Goal: Task Accomplishment & Management: Use online tool/utility

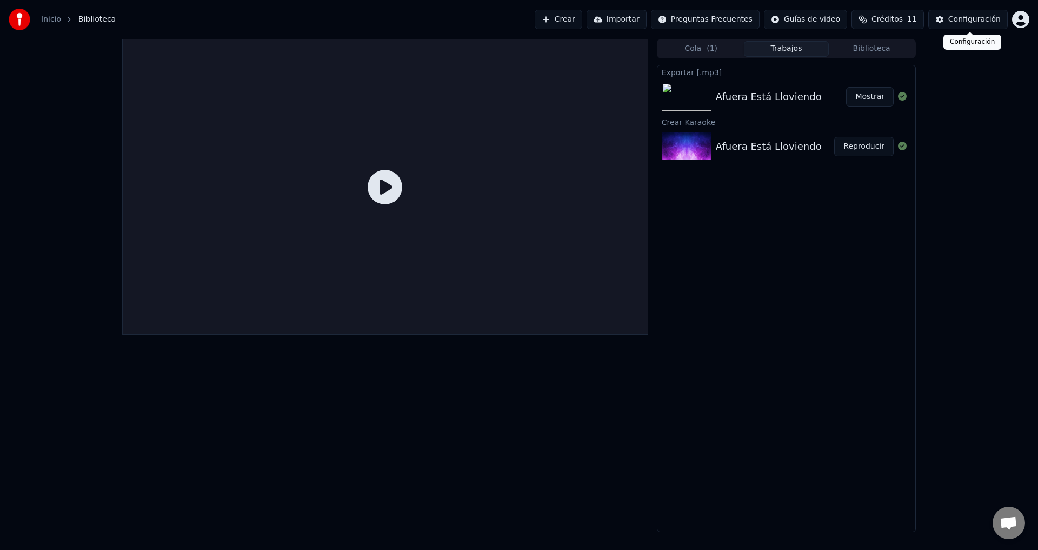
click at [954, 19] on div "Configuración" at bounding box center [974, 19] width 52 height 11
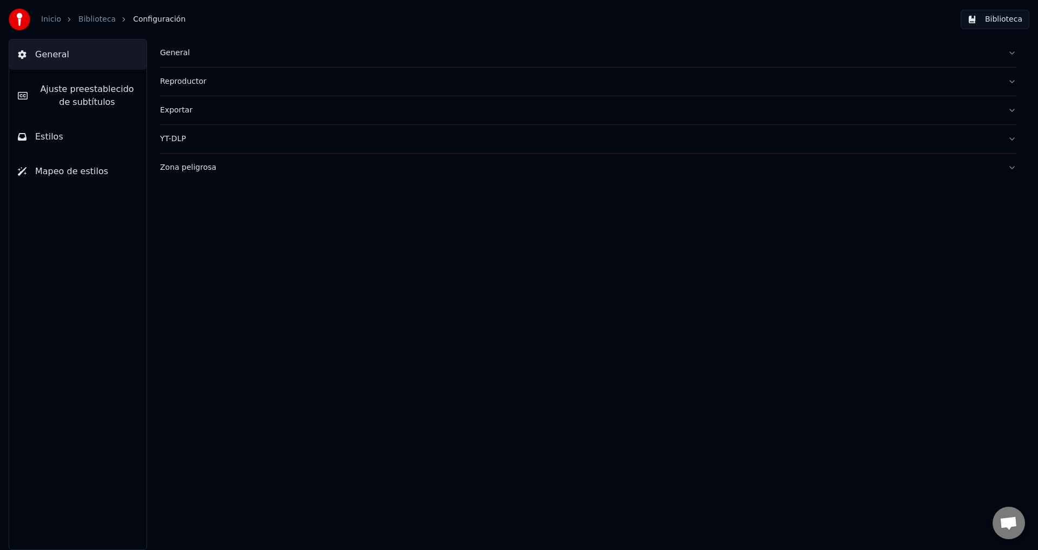
click at [342, 168] on div "Zona peligrosa" at bounding box center [579, 167] width 839 height 11
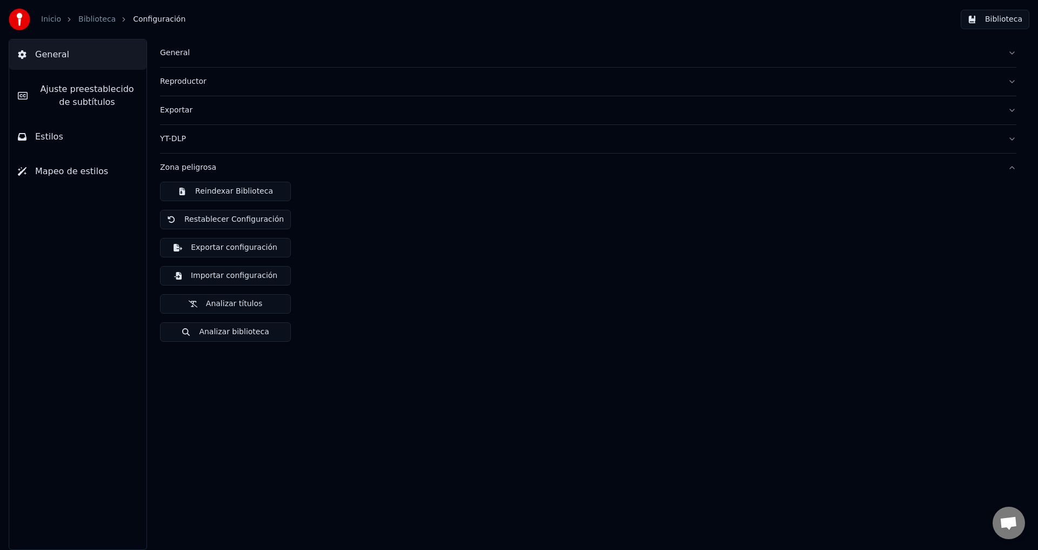
click at [399, 265] on div "Reindexar Biblioteca Restablecer Configuración Exportar configuración Importar …" at bounding box center [588, 266] width 856 height 169
click at [957, 163] on div "Zona peligrosa" at bounding box center [579, 167] width 839 height 11
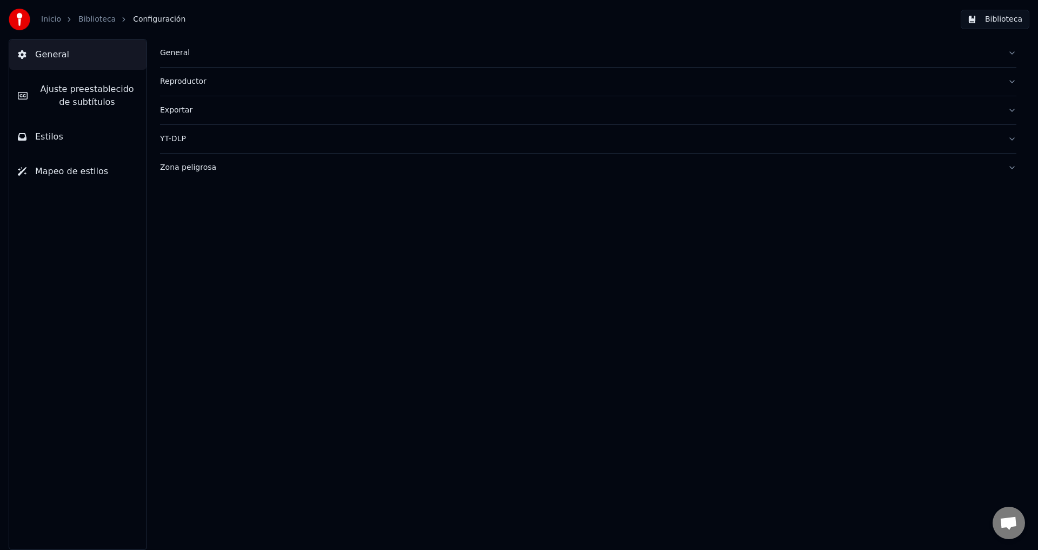
click at [93, 18] on link "Biblioteca" at bounding box center [96, 19] width 37 height 11
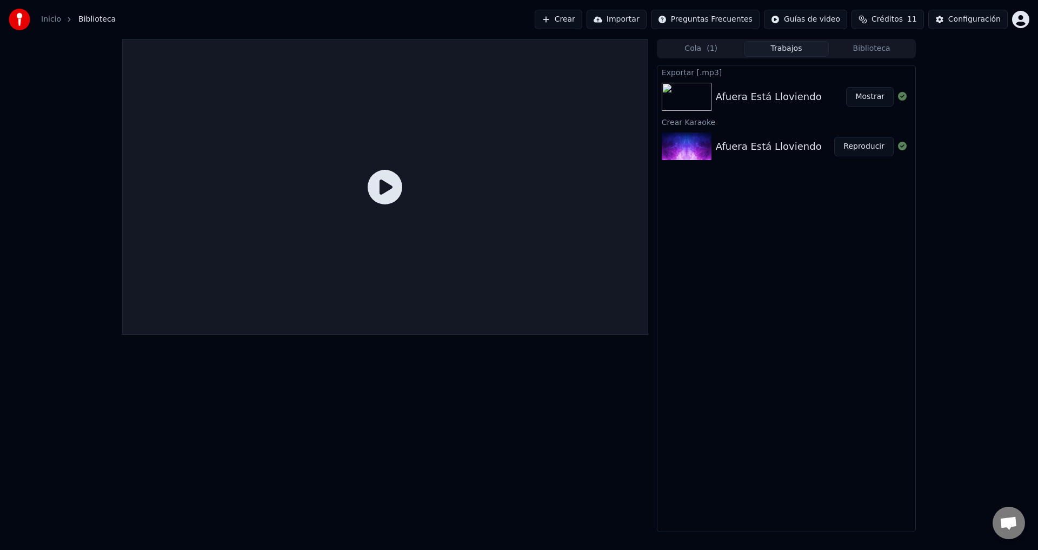
click at [717, 50] on button "Cola ( 1 )" at bounding box center [700, 49] width 85 height 16
click at [772, 41] on button "Trabajos" at bounding box center [786, 49] width 85 height 16
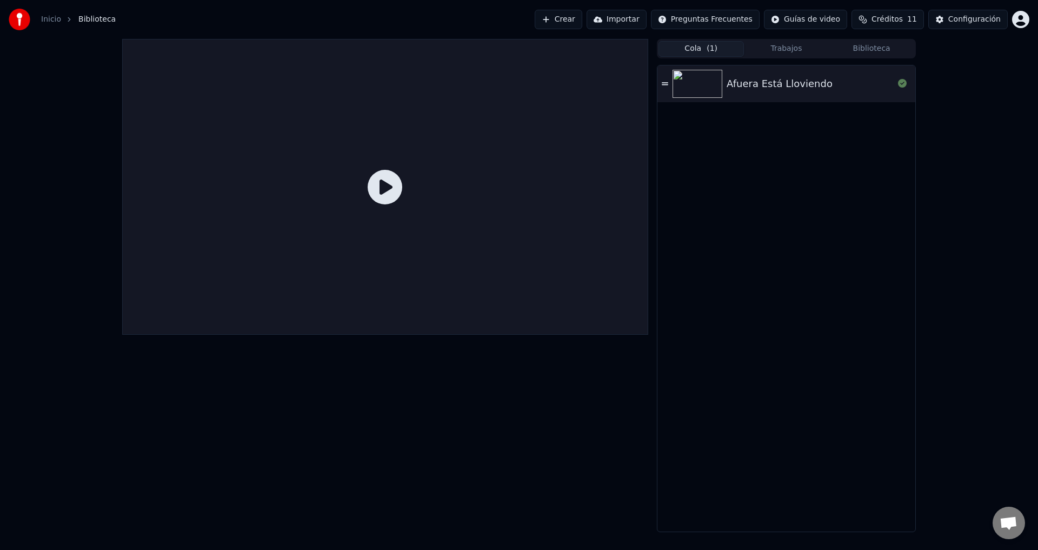
click at [723, 45] on button "Cola ( 1 )" at bounding box center [700, 49] width 85 height 16
click at [582, 18] on button "Crear" at bounding box center [558, 19] width 48 height 19
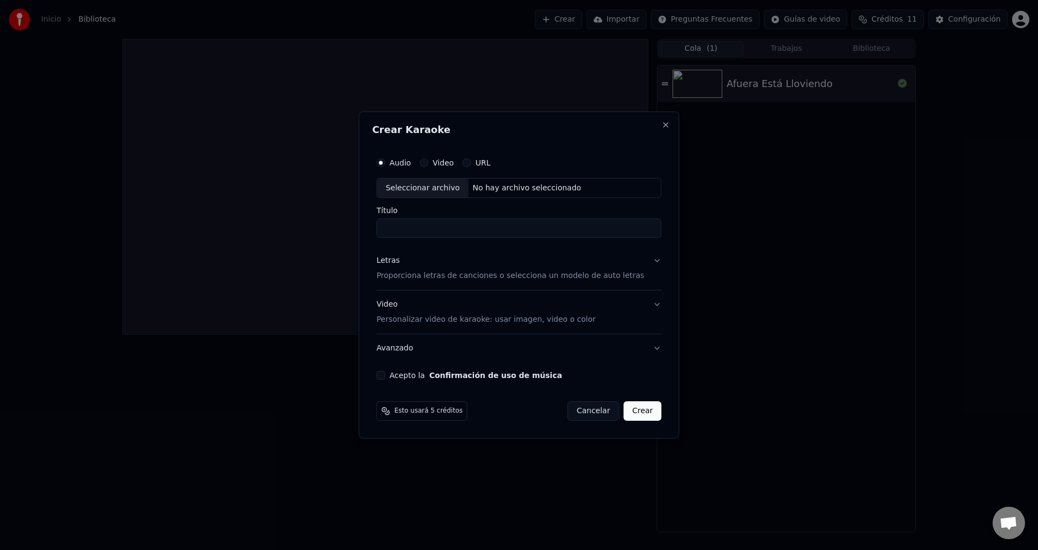
click at [452, 184] on div "Seleccionar archivo" at bounding box center [422, 187] width 91 height 19
